Goal: Task Accomplishment & Management: Manage account settings

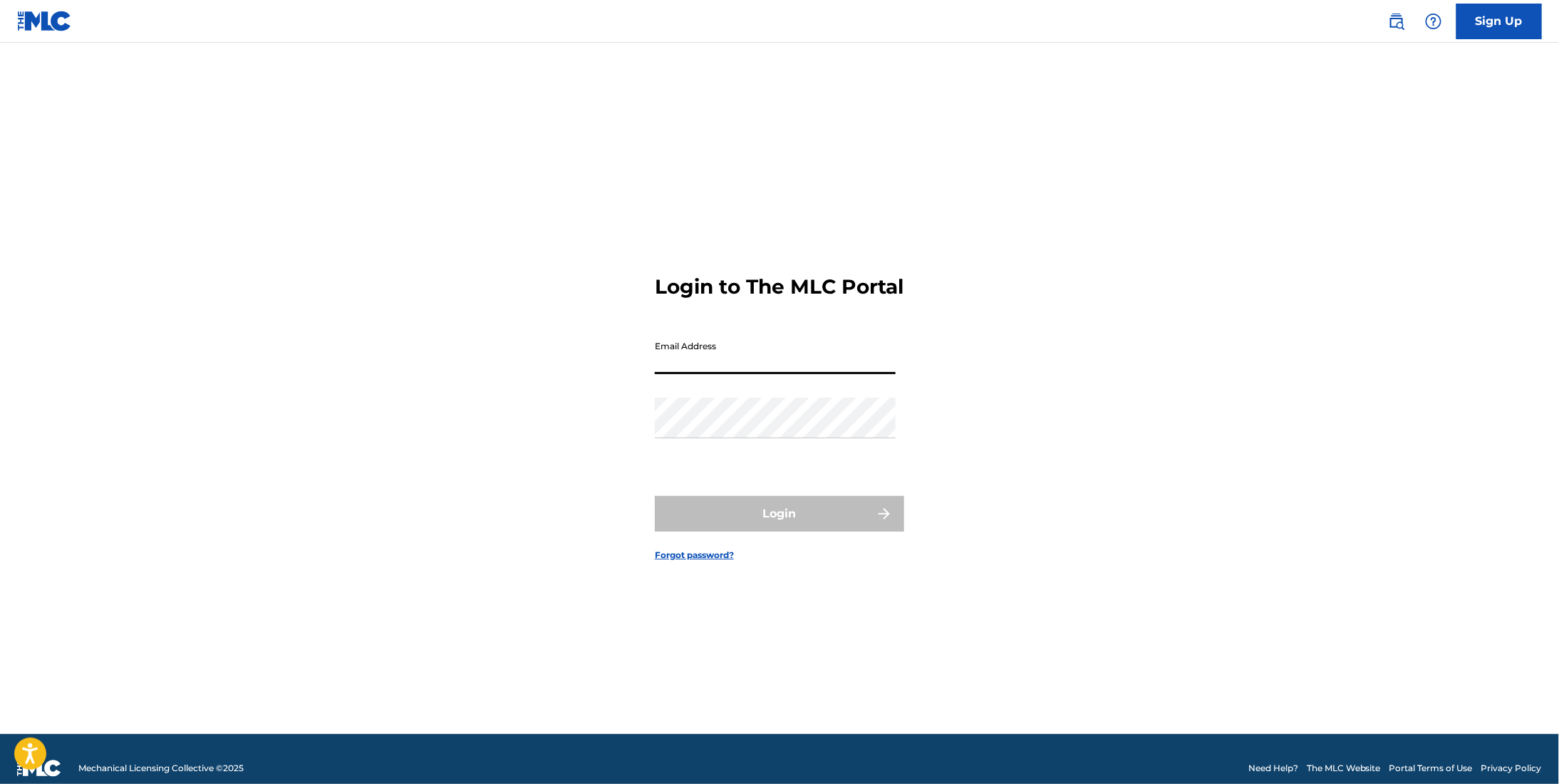
click at [735, 374] on input "Email Address" at bounding box center [776, 354] width 241 height 41
type input "[EMAIL_ADDRESS][DOMAIN_NAME]"
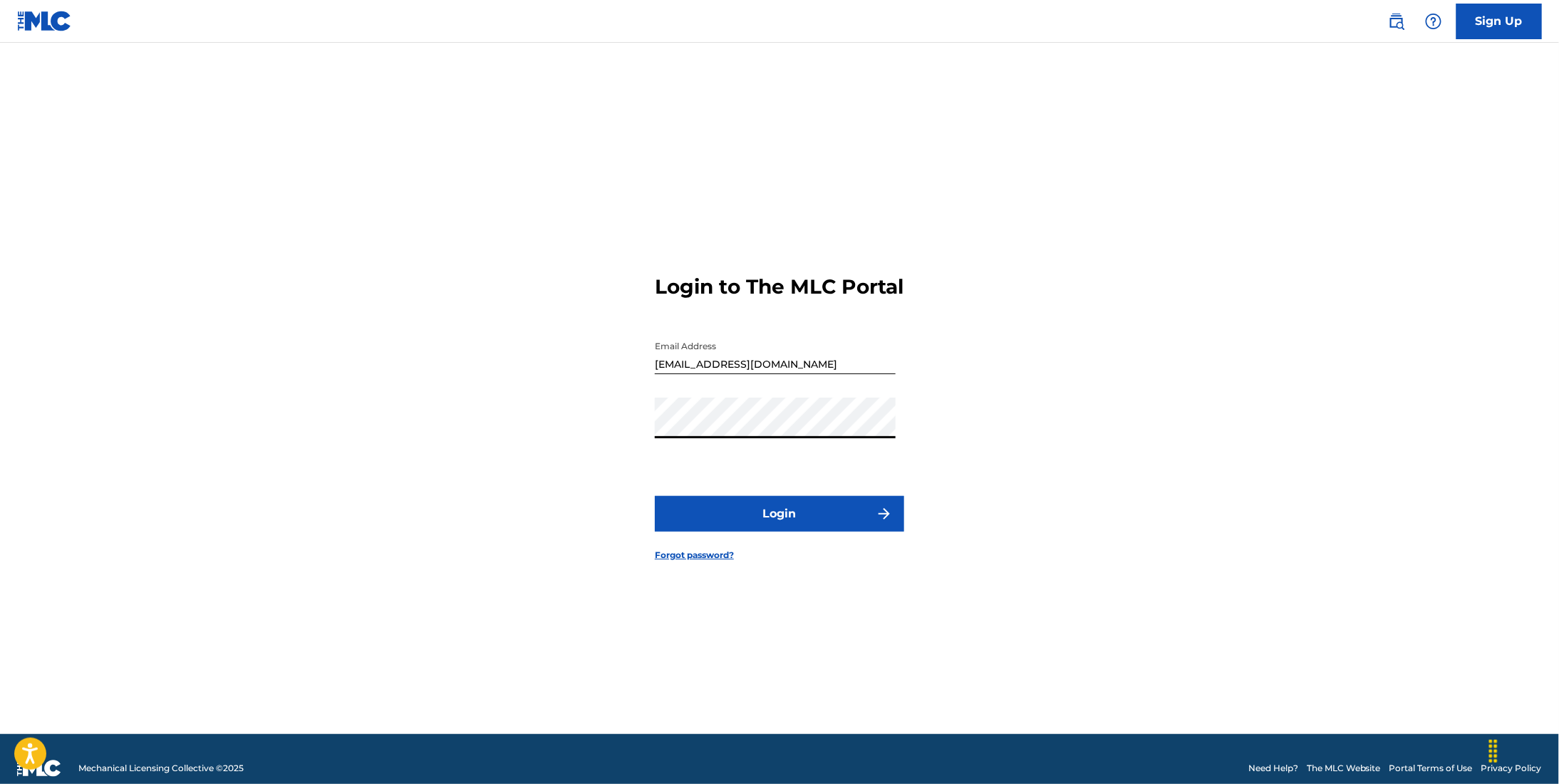
click at [808, 524] on button "Login" at bounding box center [780, 513] width 249 height 35
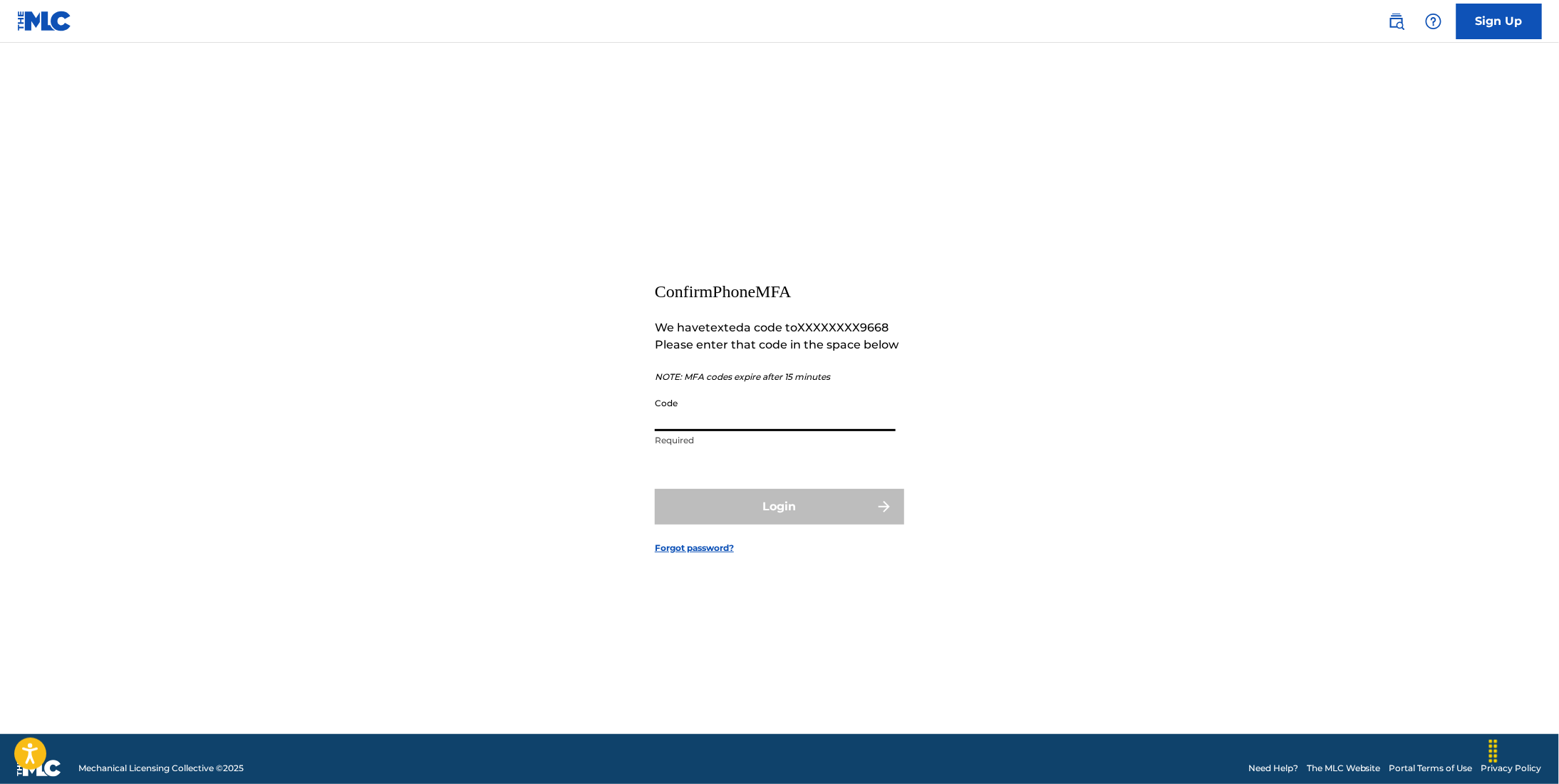
click at [665, 412] on input "Code" at bounding box center [776, 410] width 241 height 41
type input "012912"
click at [750, 508] on button "Login" at bounding box center [780, 506] width 249 height 35
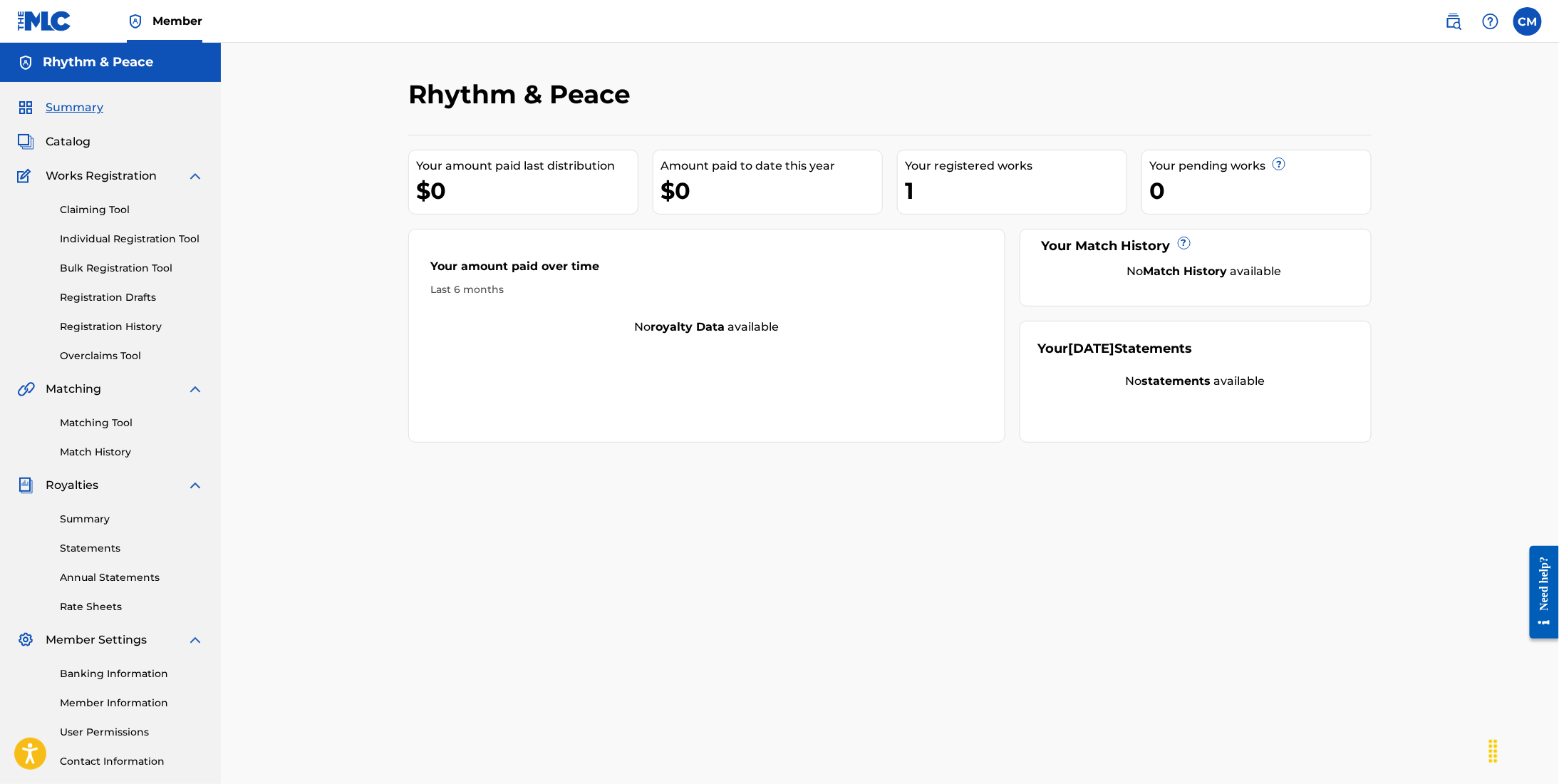
click at [1519, 22] on label at bounding box center [1528, 21] width 28 height 28
click at [1528, 21] on input "CM [PERSON_NAME] [EMAIL_ADDRESS][DOMAIN_NAME] Profile Log out" at bounding box center [1528, 21] width 0 height 0
click at [90, 700] on link "Member Information" at bounding box center [132, 703] width 144 height 15
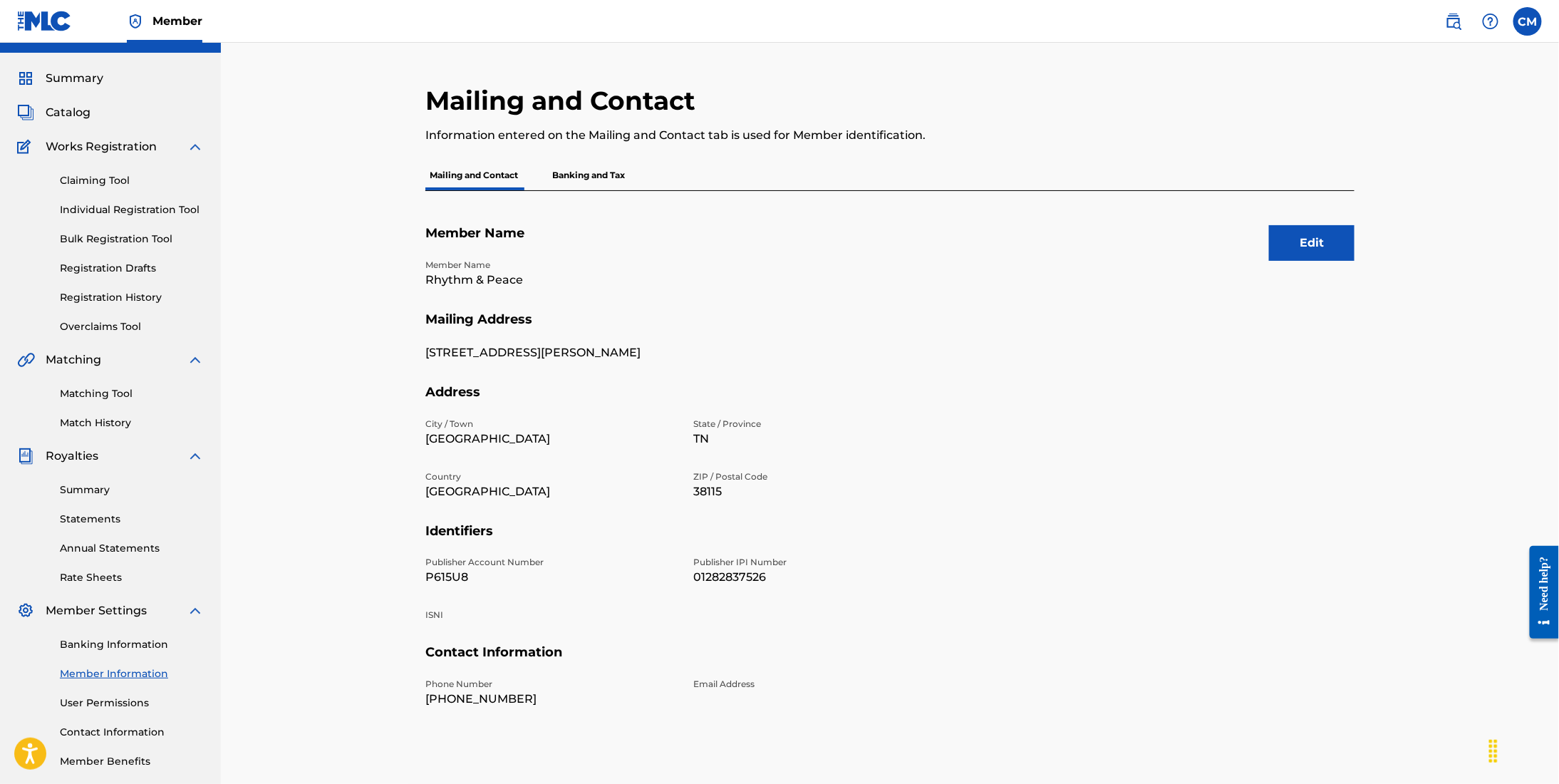
scroll to position [28, 0]
click at [607, 175] on p "Banking and Tax" at bounding box center [588, 176] width 81 height 30
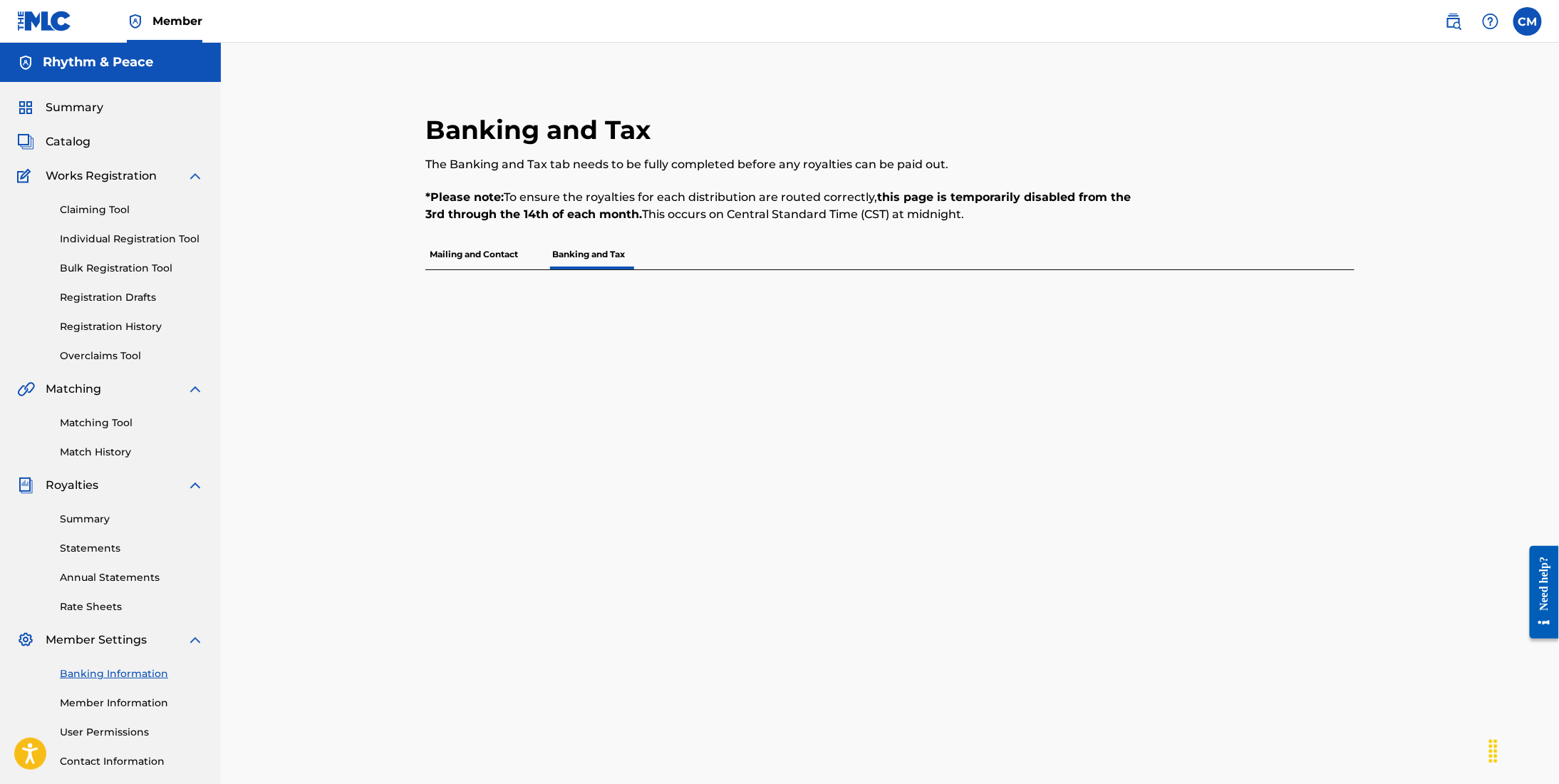
click at [496, 250] on p "Mailing and Contact" at bounding box center [473, 254] width 97 height 30
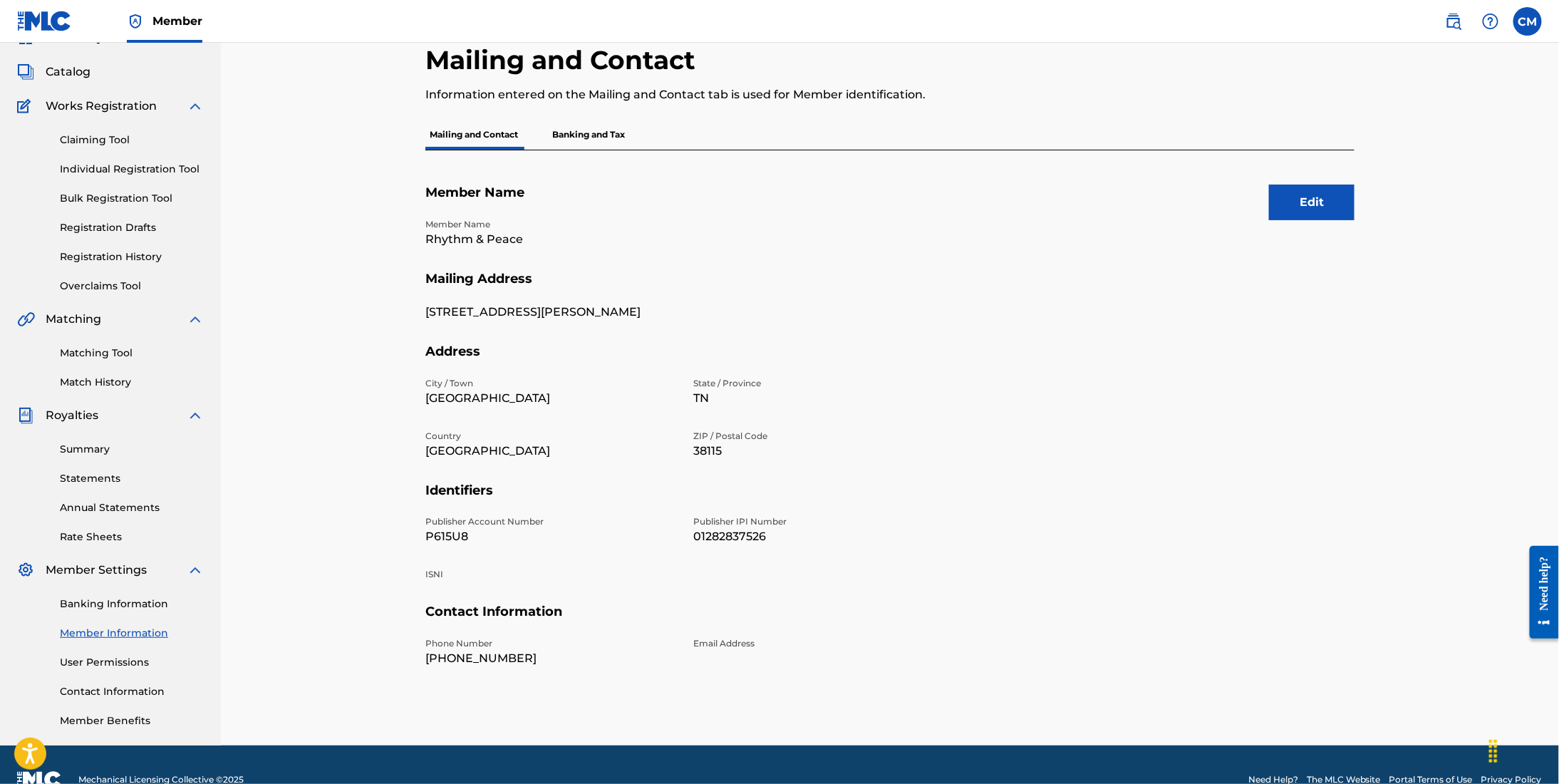
scroll to position [100, 0]
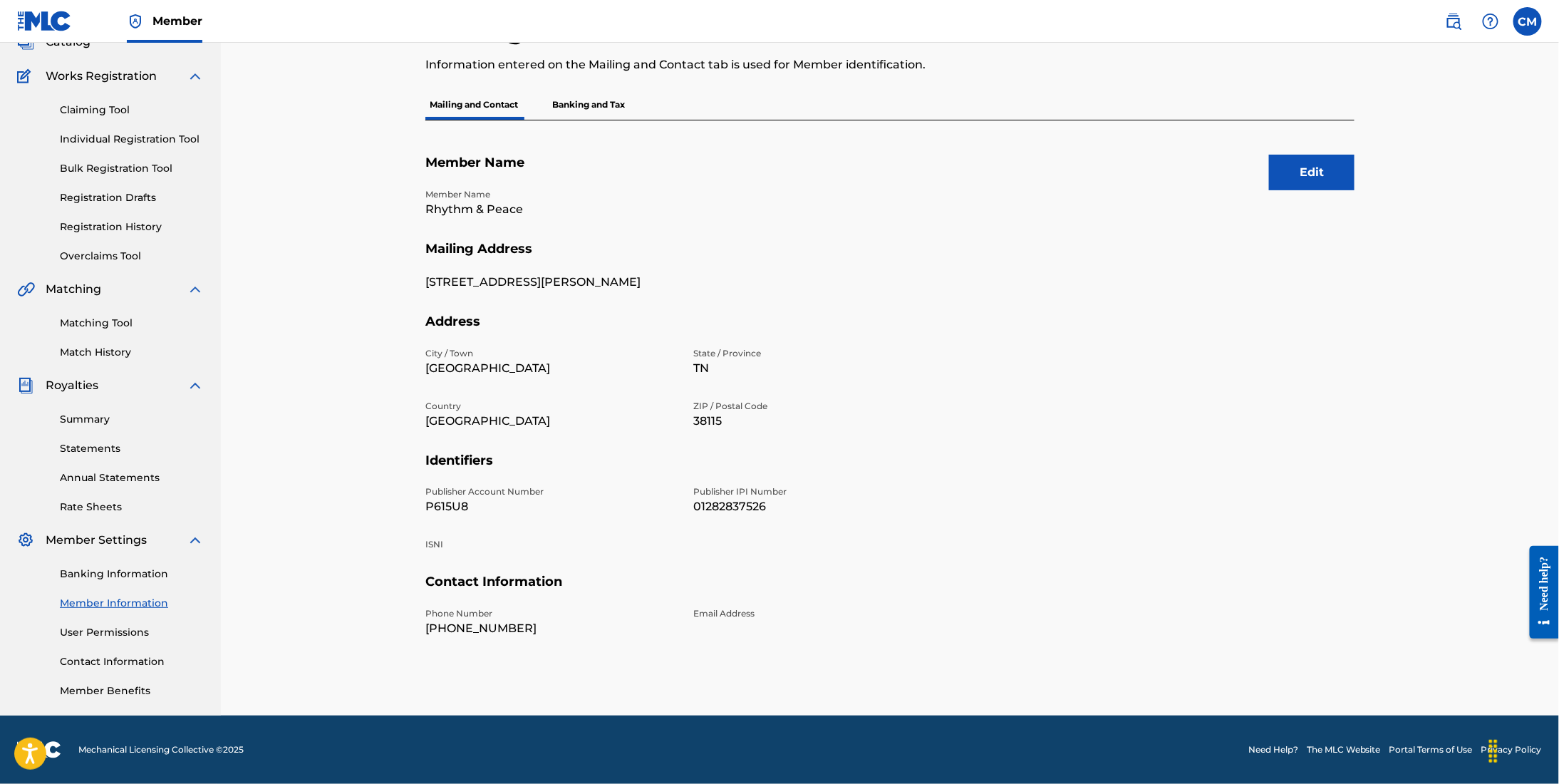
click at [101, 566] on link "Banking Information" at bounding box center [132, 574] width 144 height 15
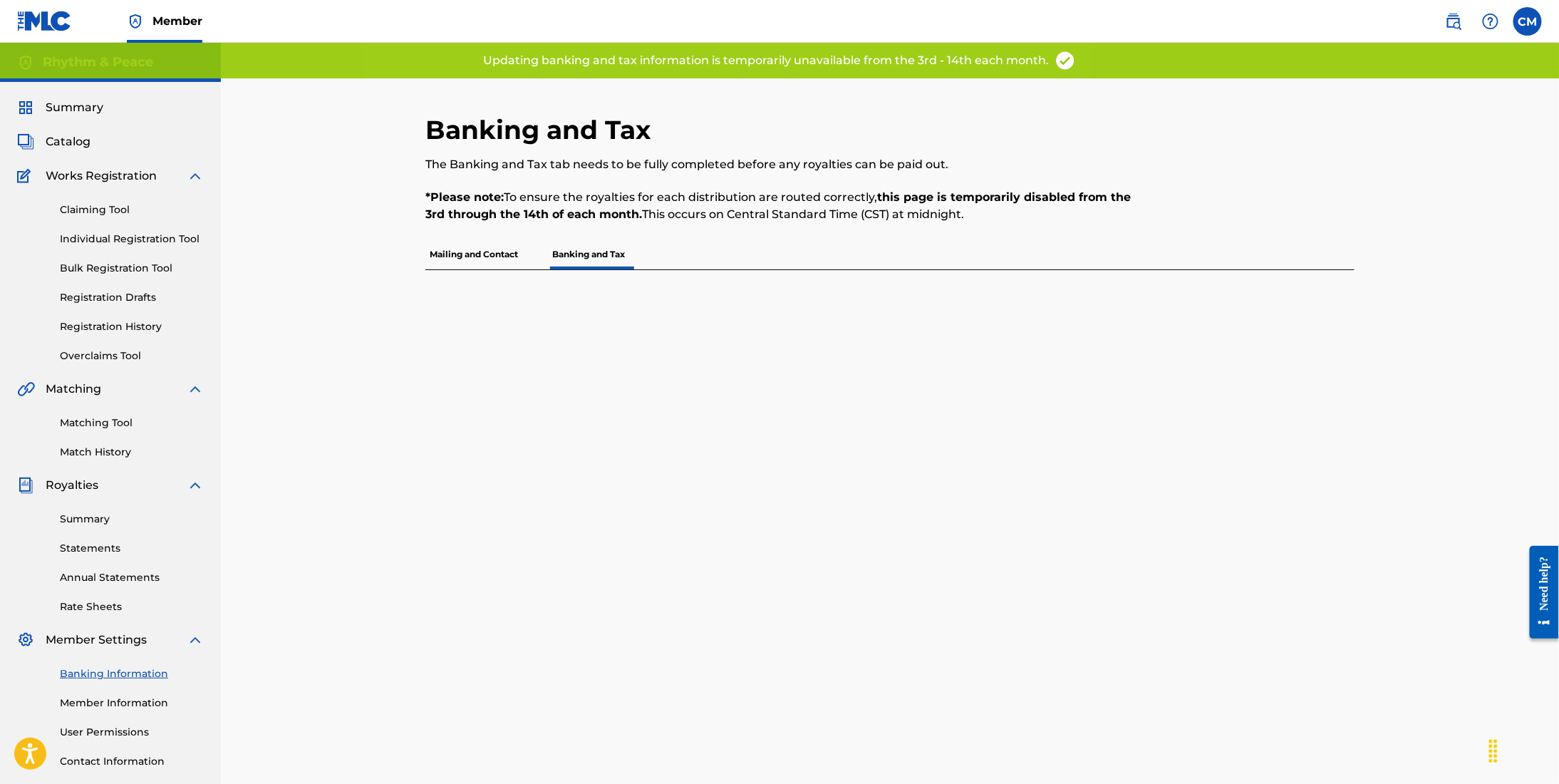
click at [605, 255] on p "Banking and Tax" at bounding box center [588, 254] width 81 height 30
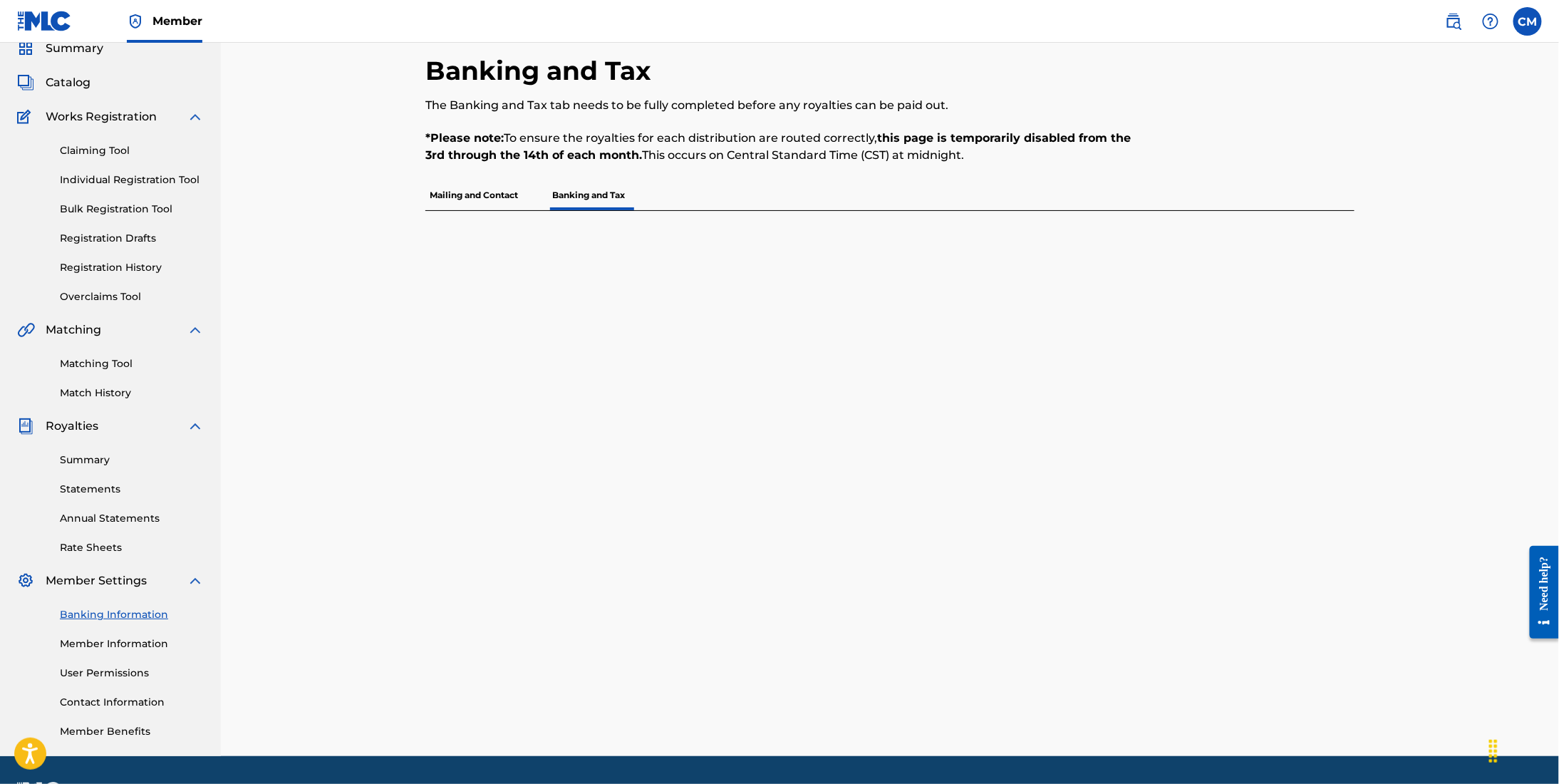
scroll to position [100, 0]
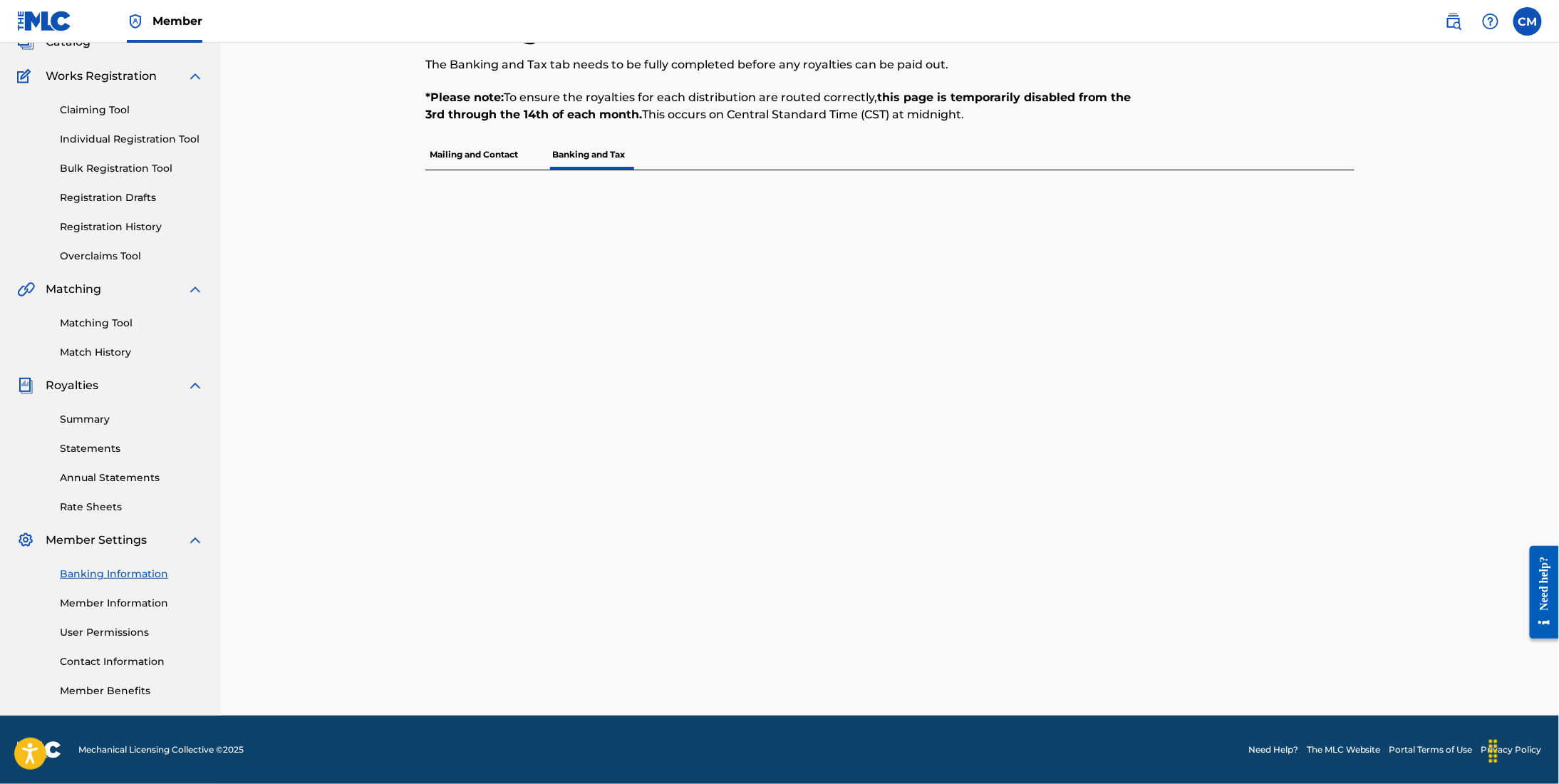
click at [446, 145] on p "Mailing and Contact" at bounding box center [473, 154] width 97 height 30
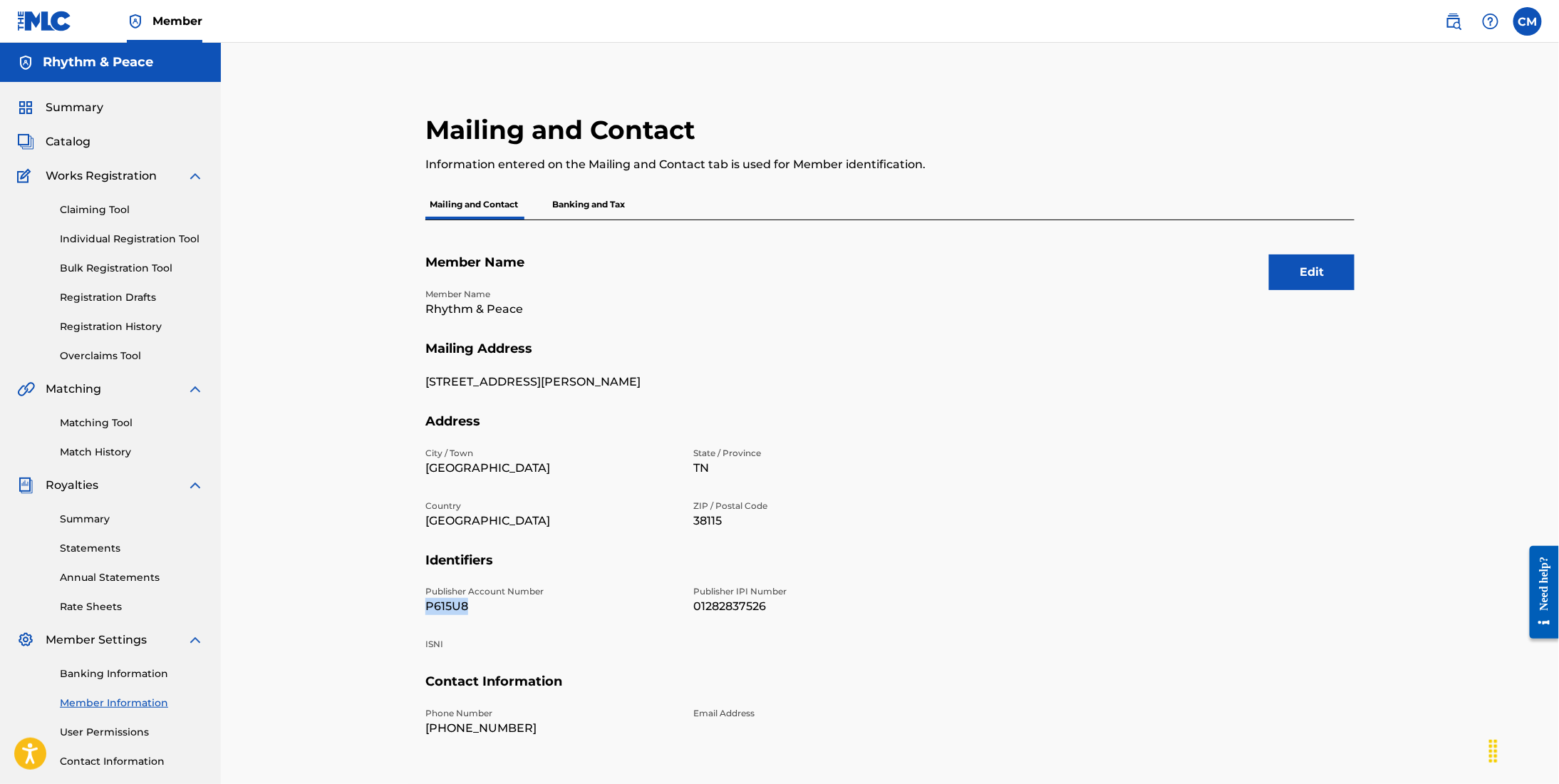
drag, startPoint x: 423, startPoint y: 608, endPoint x: 476, endPoint y: 608, distance: 53.0
click at [476, 608] on div "Mailing and Contact Information entered on the Mailing and Contact tab is used …" at bounding box center [890, 483] width 964 height 736
drag, startPoint x: 451, startPoint y: 596, endPoint x: 1036, endPoint y: 435, distance: 606.8
click at [1036, 435] on h5 "Address" at bounding box center [889, 430] width 929 height 34
